Goal: Entertainment & Leisure: Consume media (video, audio)

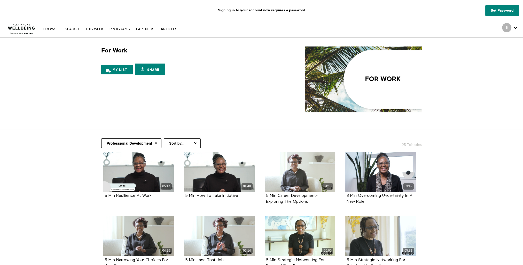
click at [28, 27] on img at bounding box center [21, 27] width 31 height 15
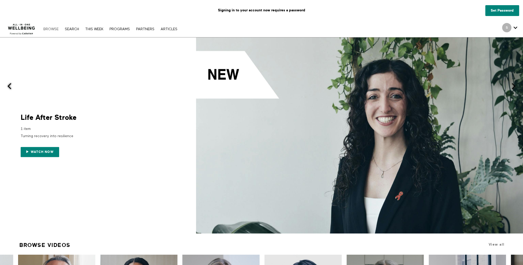
click at [52, 30] on link "Browse" at bounding box center [51, 29] width 20 height 4
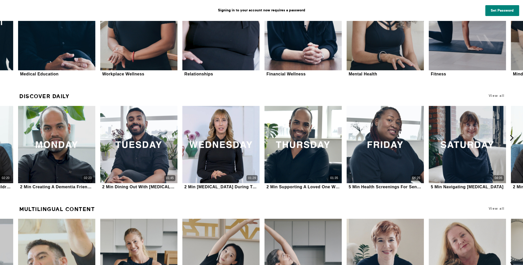
scroll to position [258, 0]
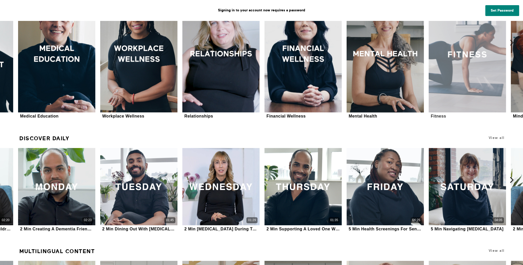
click at [480, 63] on div at bounding box center [467, 54] width 77 height 116
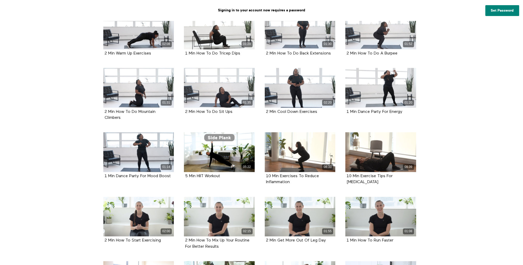
scroll to position [232, 0]
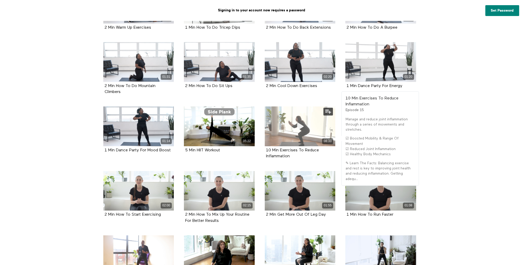
click at [301, 127] on icon at bounding box center [299, 126] width 15 height 9
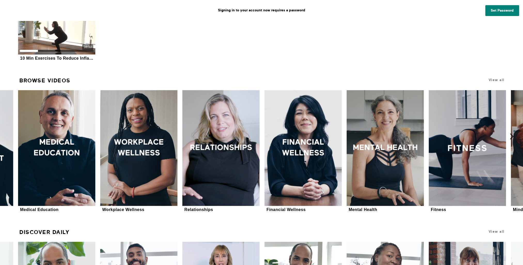
scroll to position [258, 0]
